Goal: Answer question/provide support

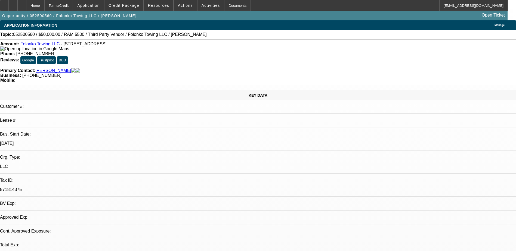
select select "0"
select select "2"
select select "0.1"
select select "0"
select select "2"
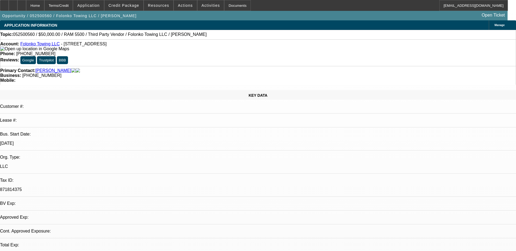
select select "0.1"
select select "0"
select select "0.1"
select select "1"
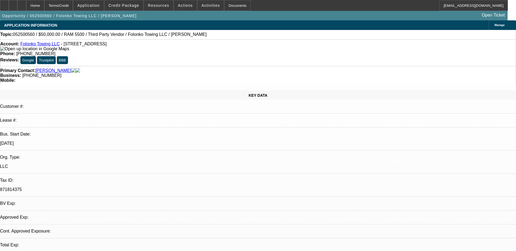
select select "2"
select select "4"
select select "1"
select select "2"
select select "4"
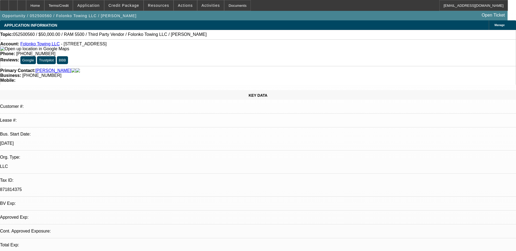
select select "1"
select select "2"
select select "4"
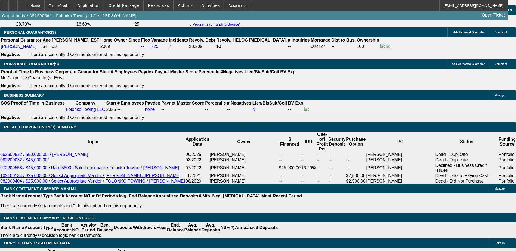
scroll to position [871, 0]
